Goal: Information Seeking & Learning: Learn about a topic

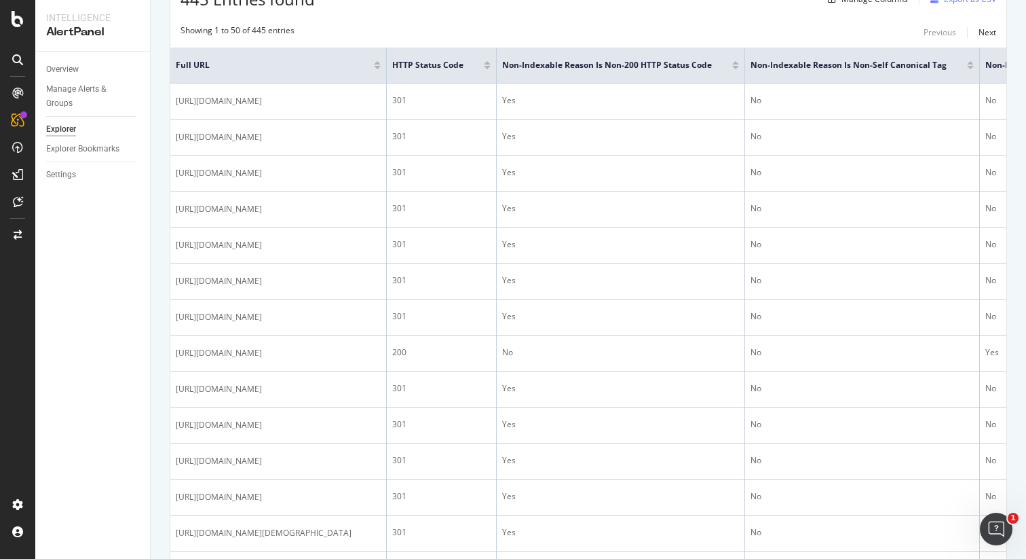
scroll to position [249, 0]
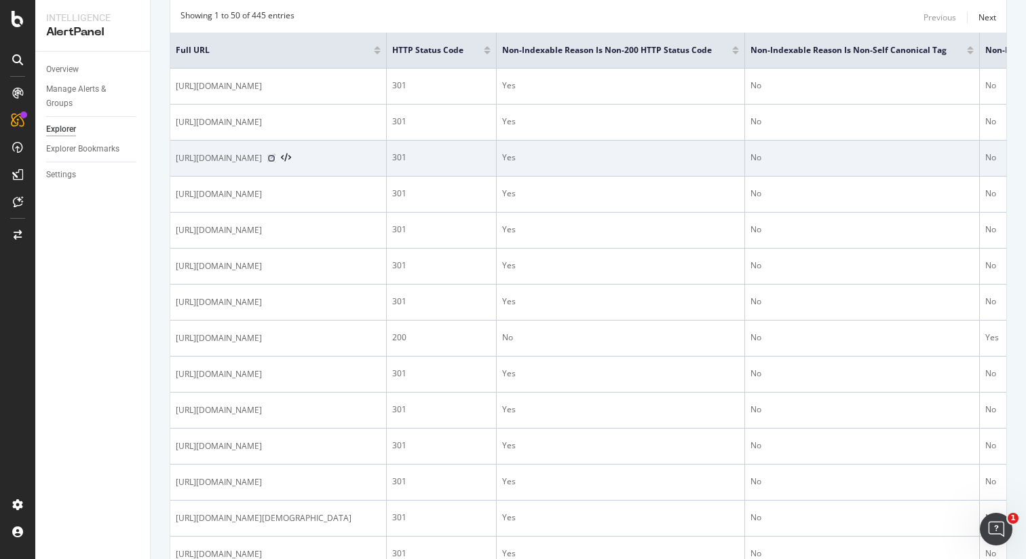
click at [276, 162] on icon at bounding box center [271, 158] width 8 height 8
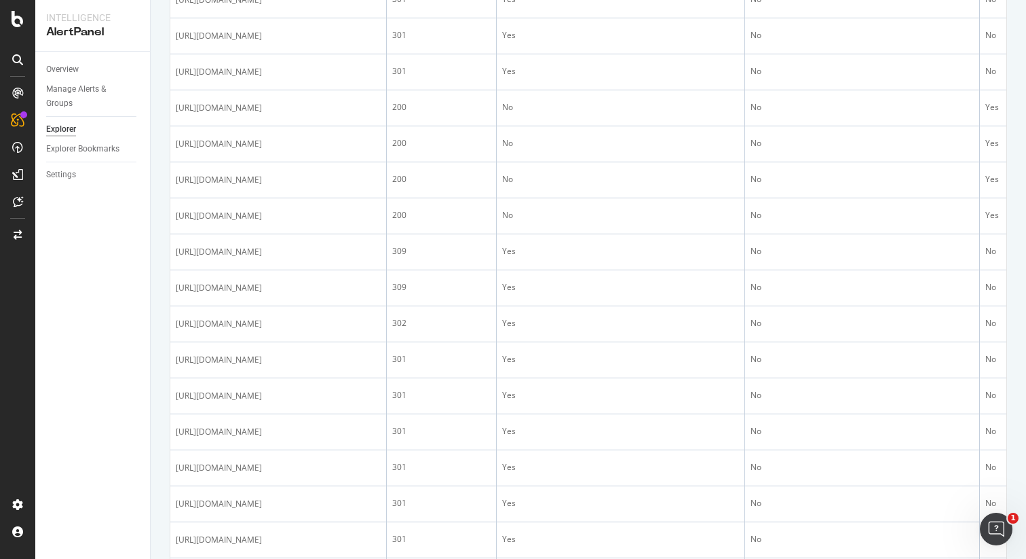
scroll to position [840, 0]
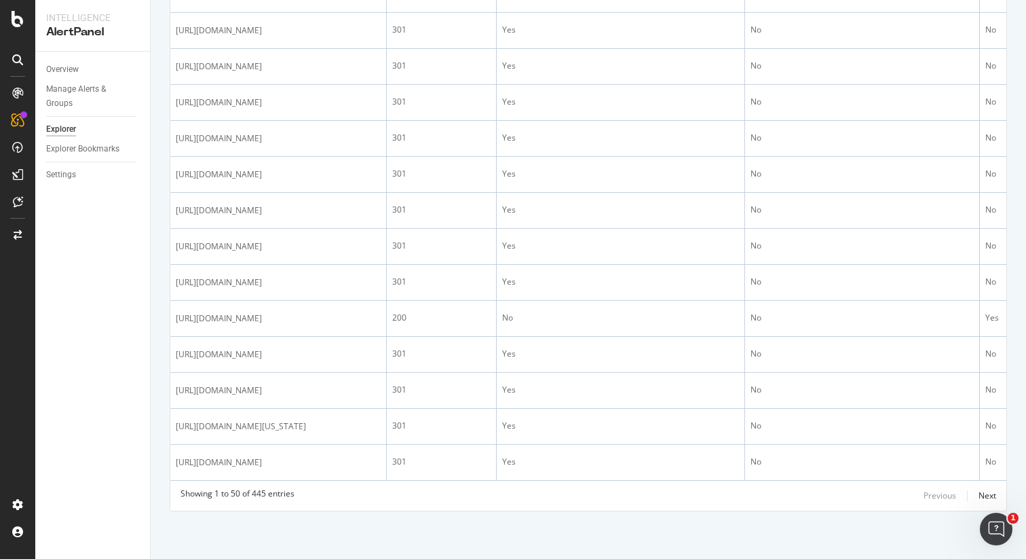
scroll to position [1941, 0]
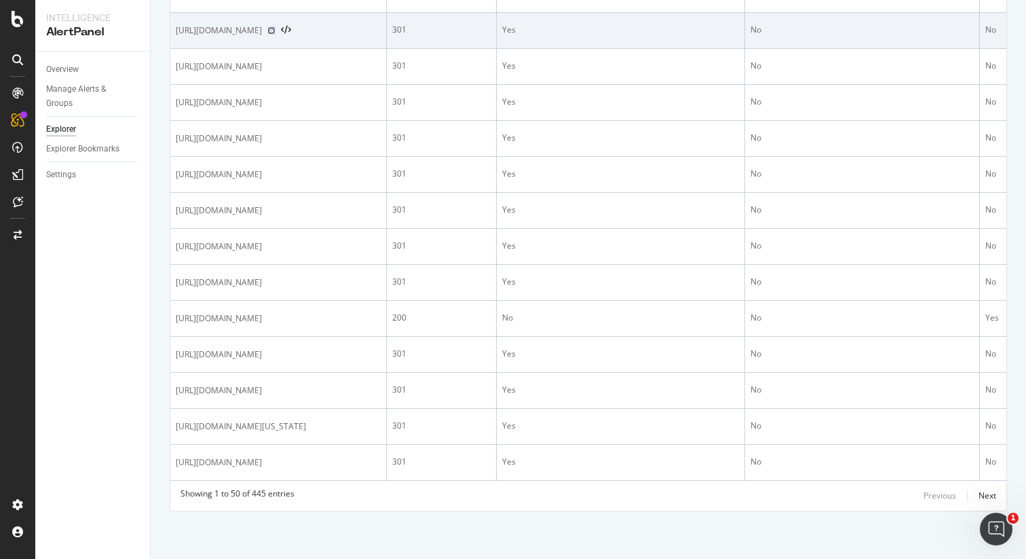
click at [276, 35] on icon at bounding box center [271, 30] width 8 height 8
